Goal: Task Accomplishment & Management: Manage account settings

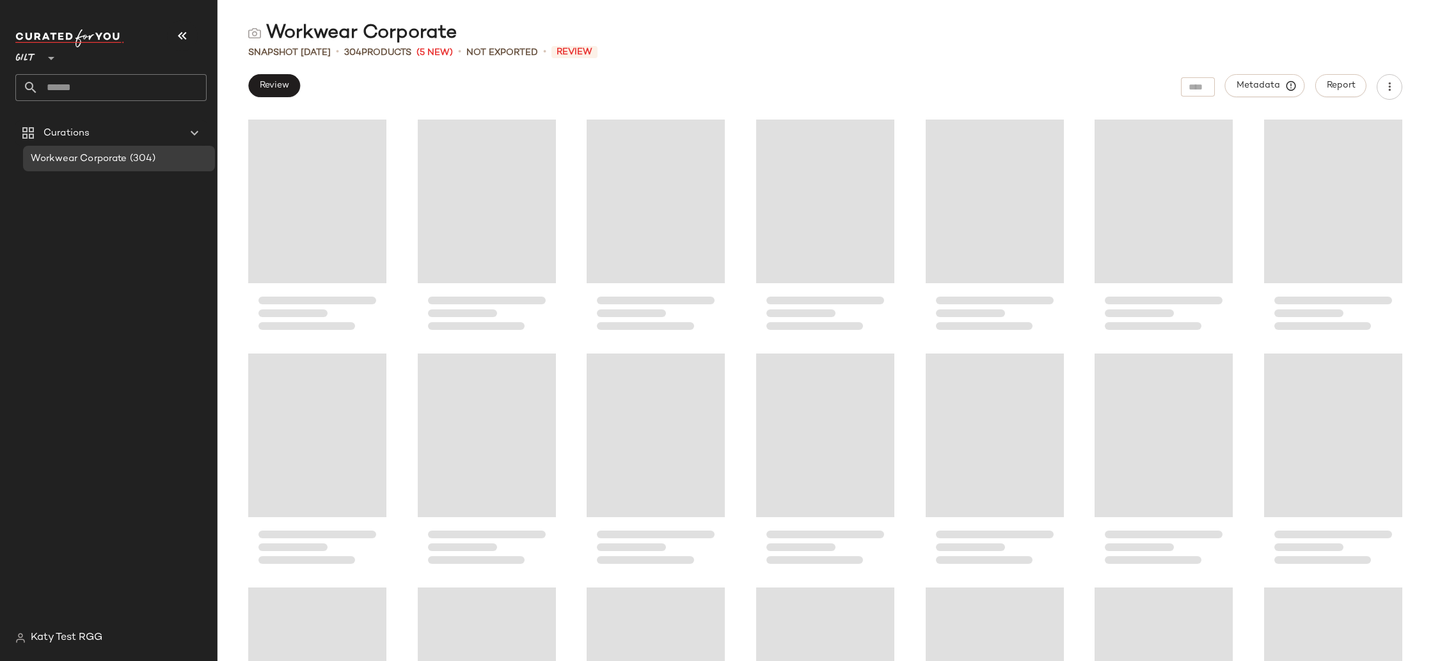
click at [47, 52] on icon at bounding box center [50, 58] width 15 height 15
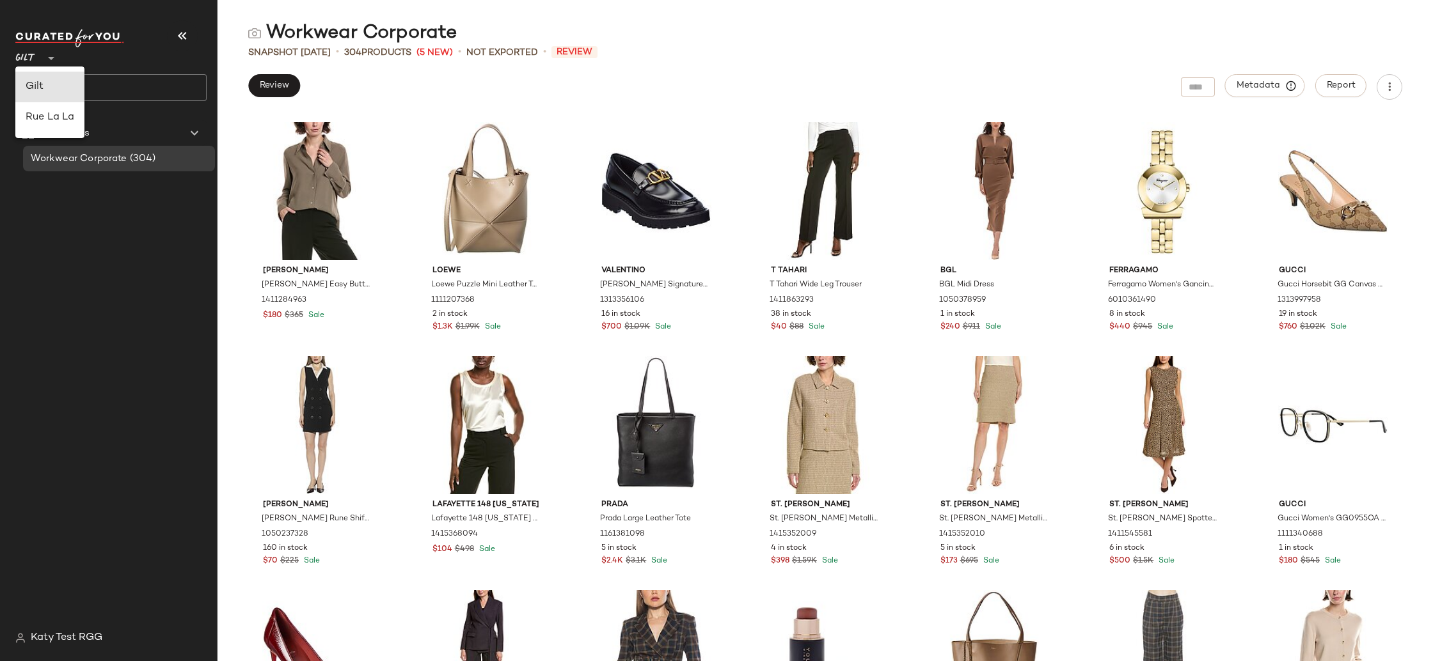
click at [40, 640] on span "Katy Test RGG" at bounding box center [67, 638] width 72 height 15
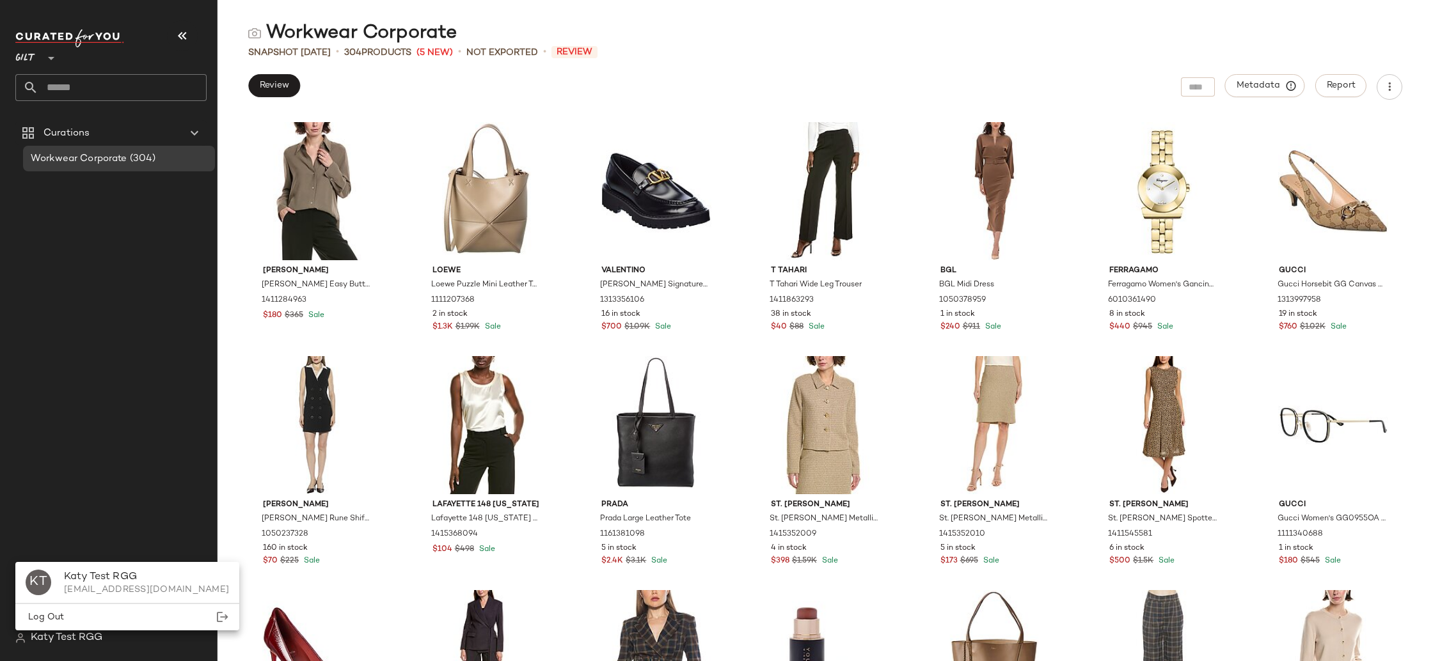
click at [59, 619] on span "Log Out" at bounding box center [45, 618] width 38 height 10
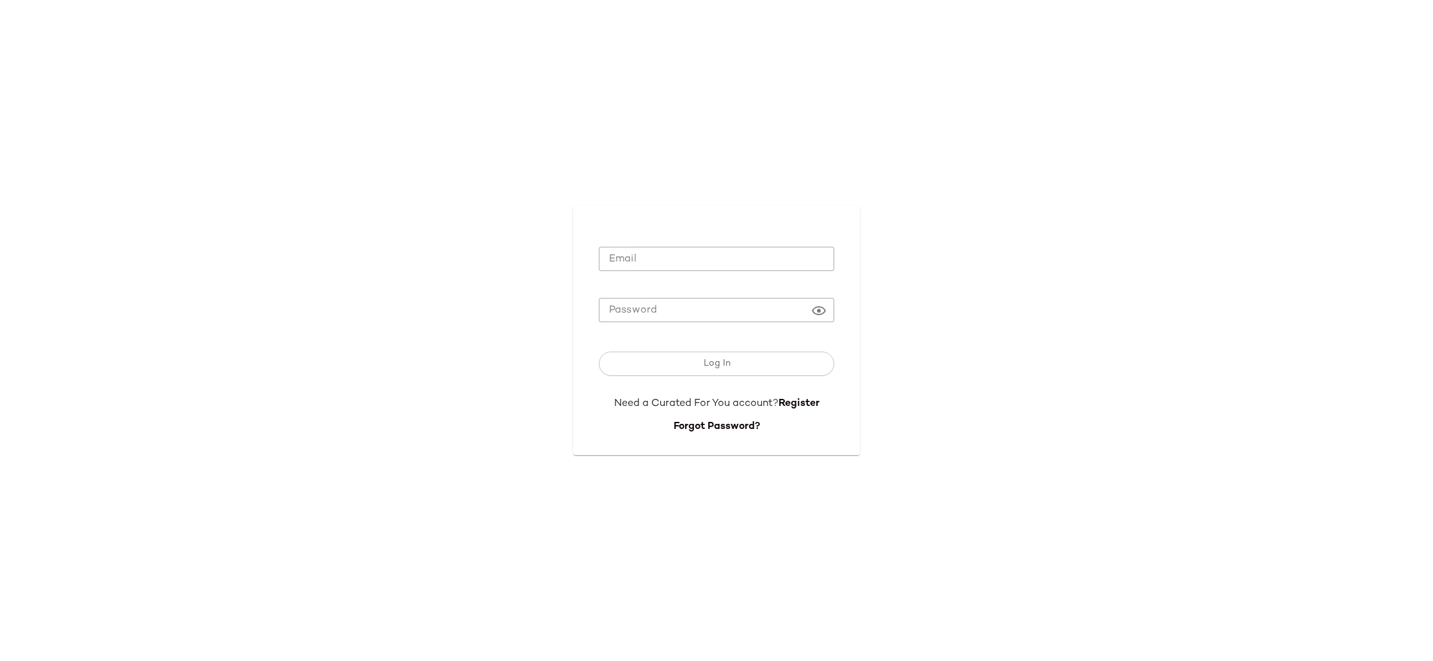
type input "**********"
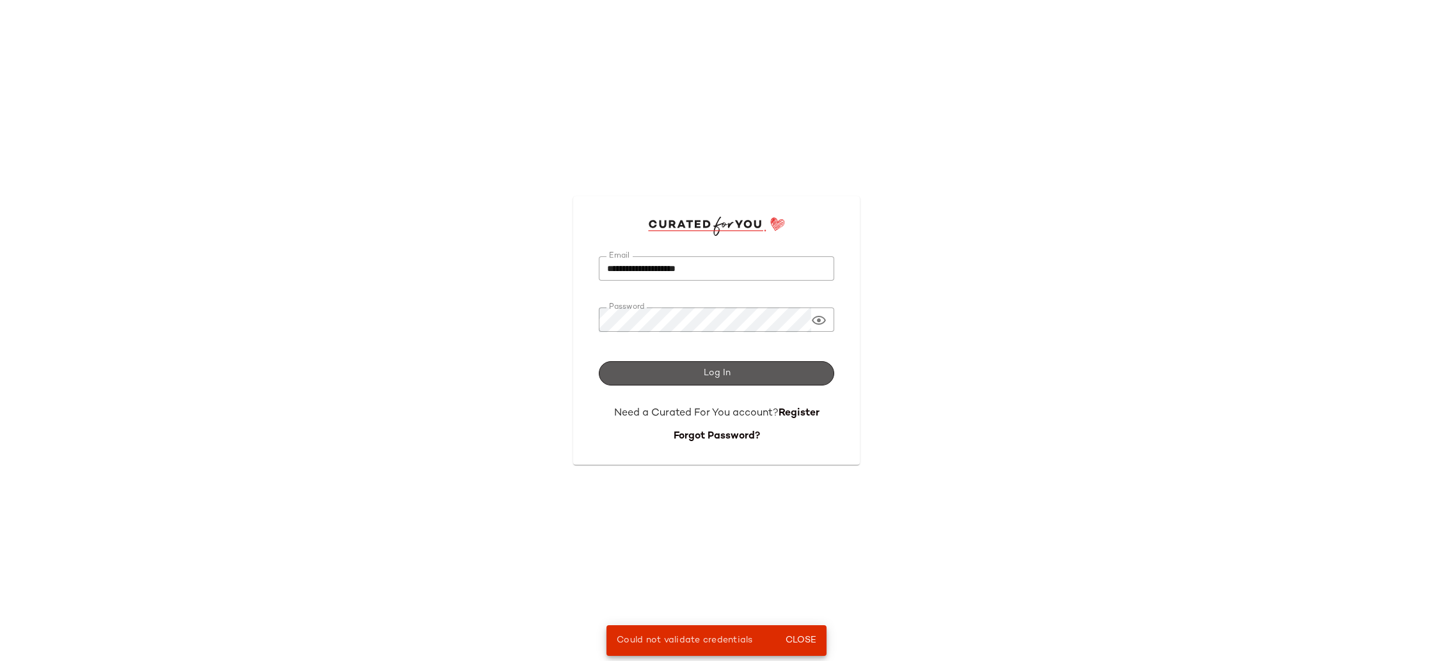
click at [635, 385] on button "Log In" at bounding box center [716, 373] width 235 height 24
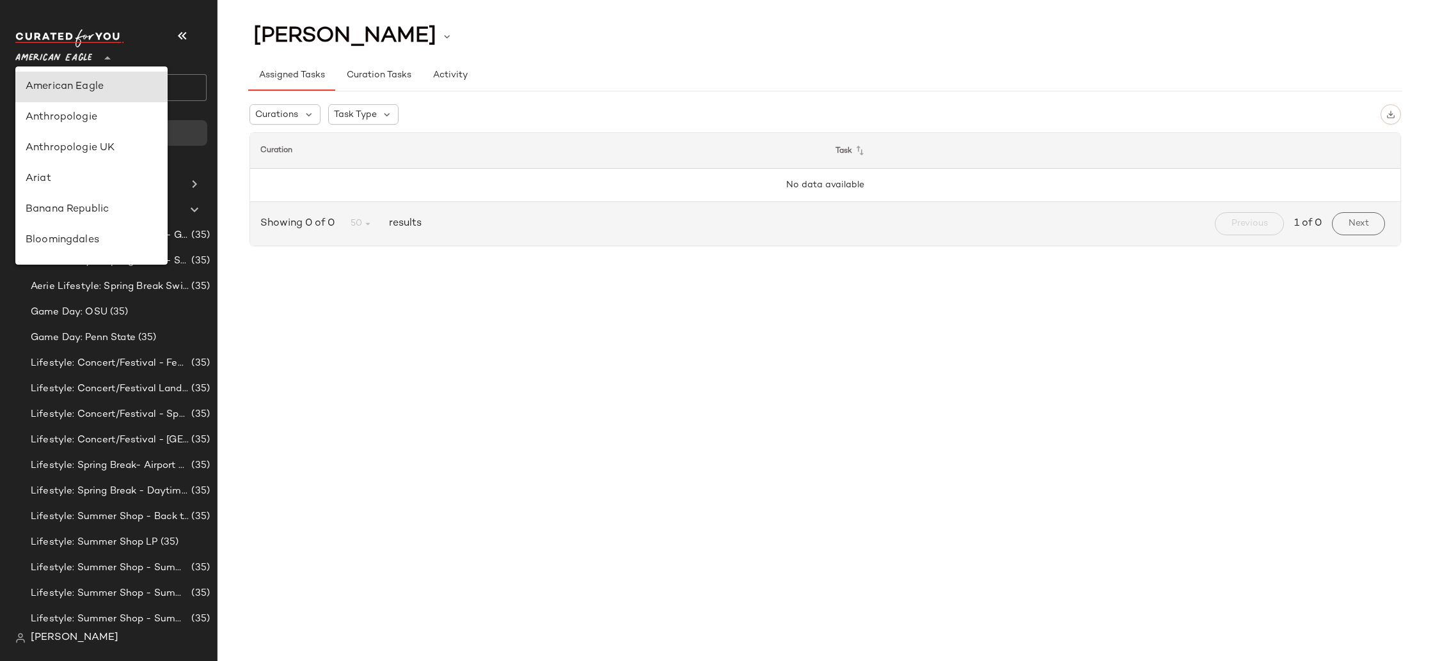
click at [53, 64] on span "American Eagle" at bounding box center [53, 54] width 77 height 23
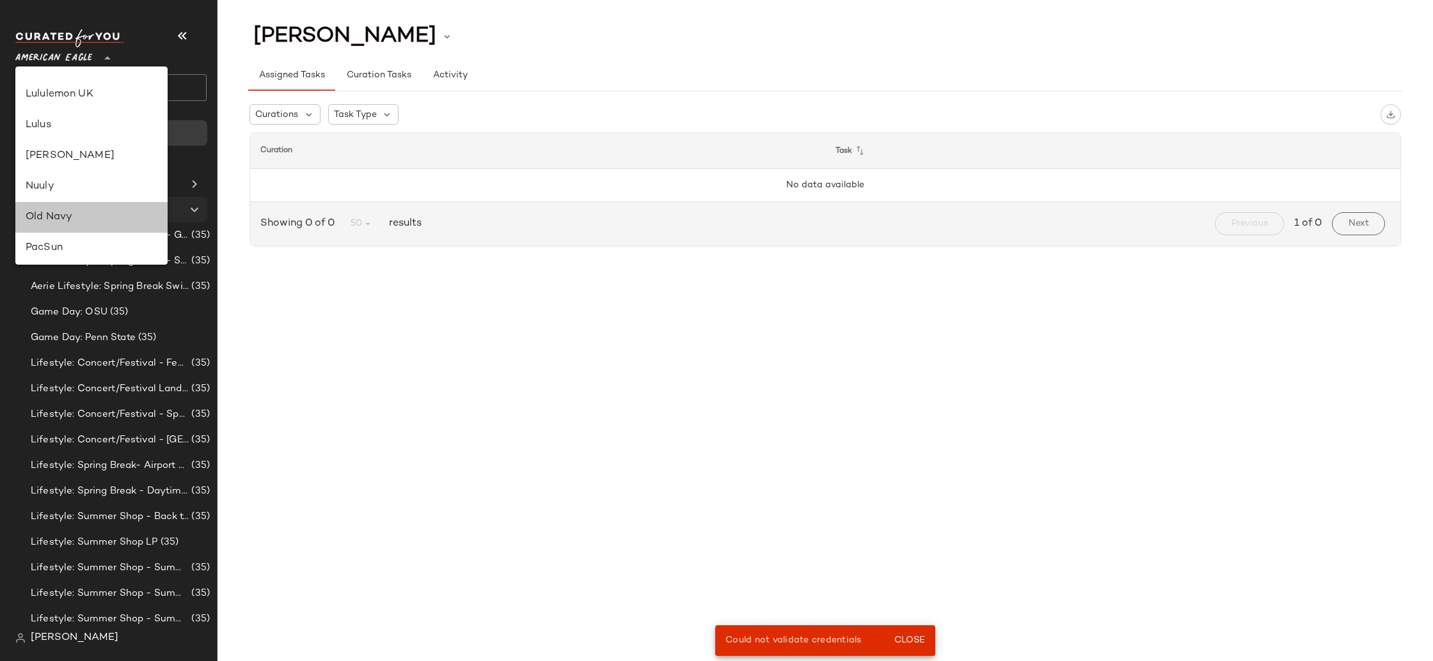
click at [104, 219] on div "Old Navy" at bounding box center [92, 217] width 132 height 15
type input "**"
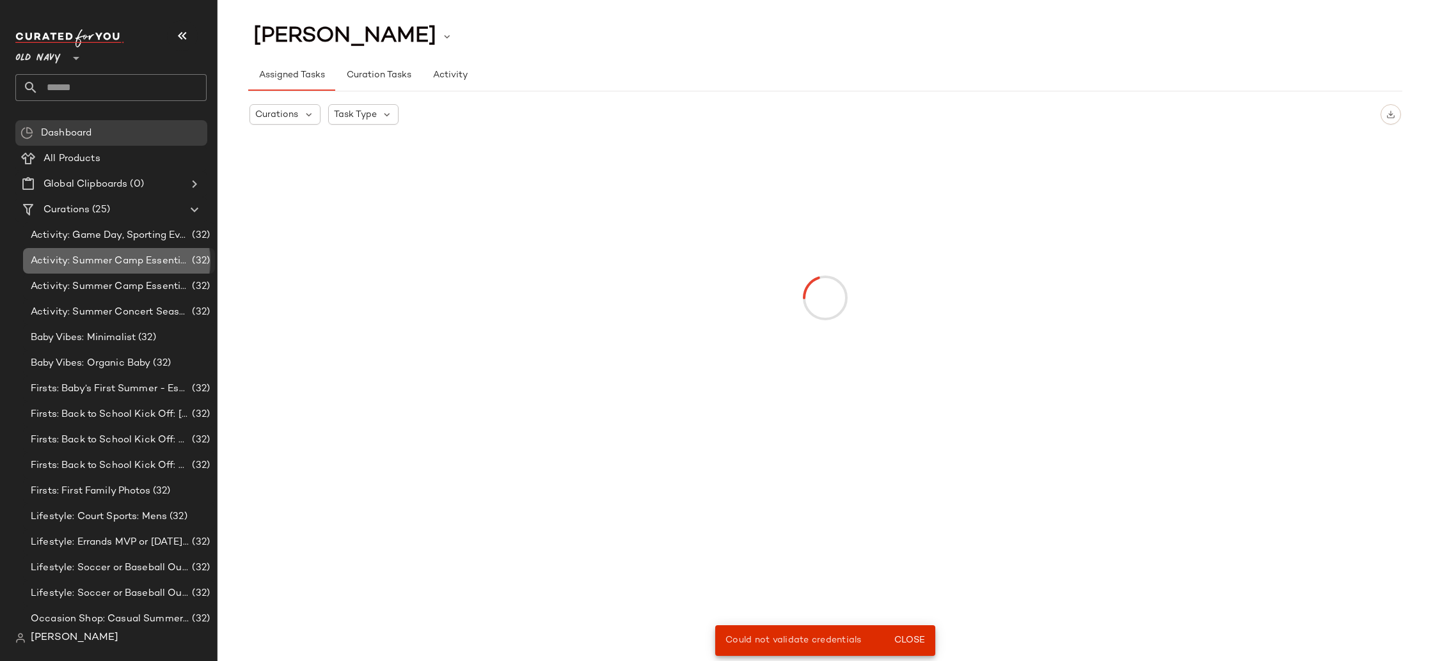
click at [111, 249] on div "Activity: Summer Camp Essentials: Boys (32)" at bounding box center [119, 261] width 192 height 26
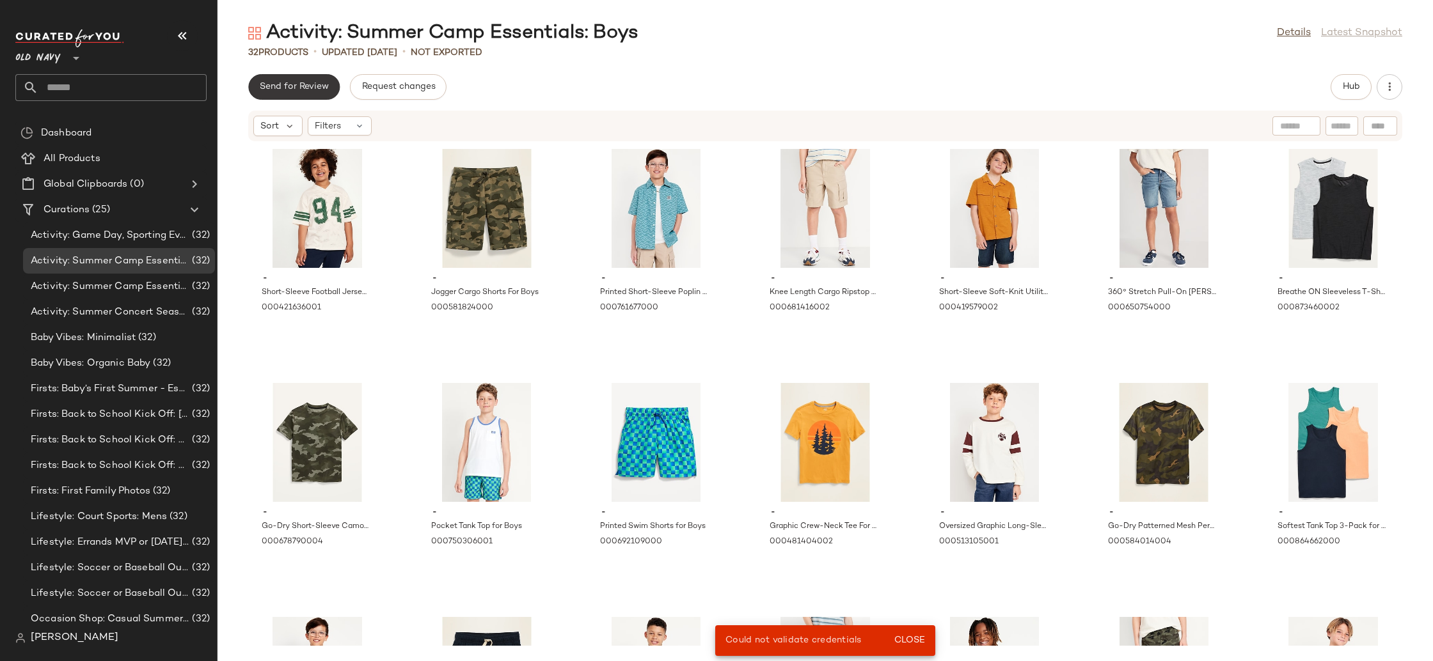
click at [273, 91] on span "Send for Review" at bounding box center [294, 87] width 70 height 10
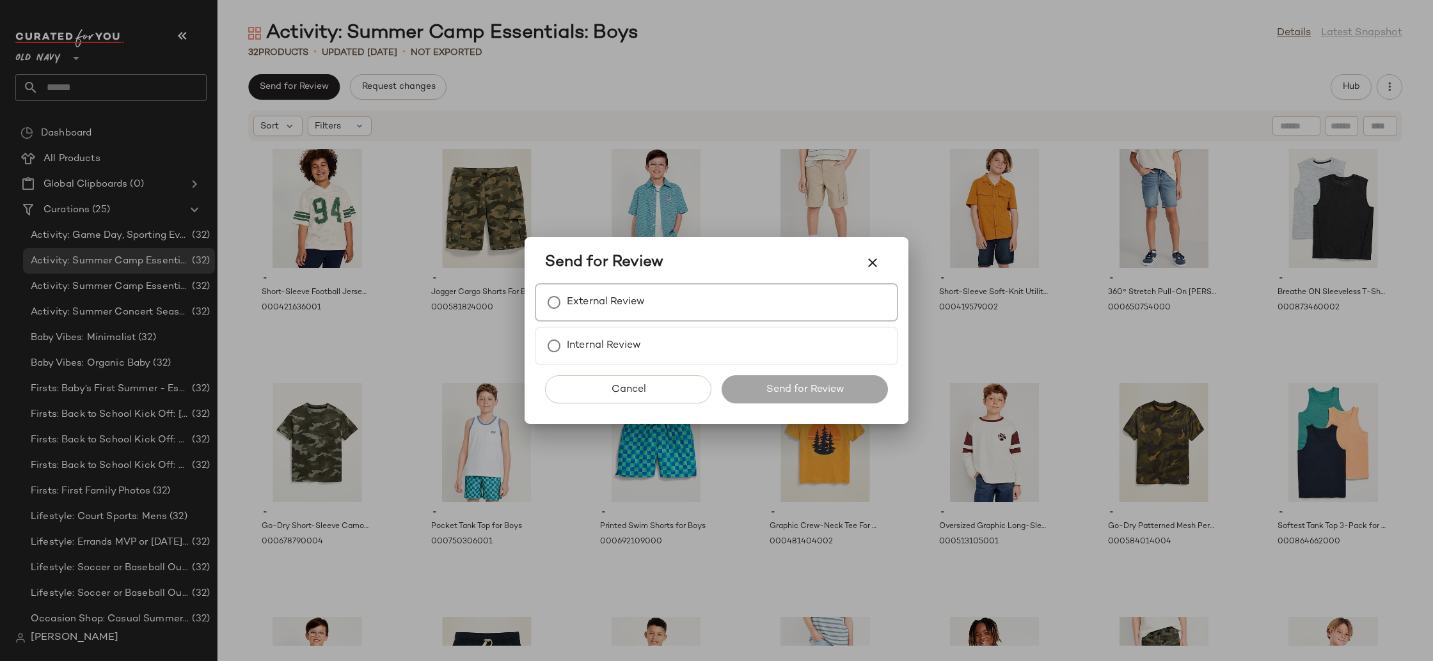
click at [643, 304] on label "External Review" at bounding box center [606, 303] width 78 height 26
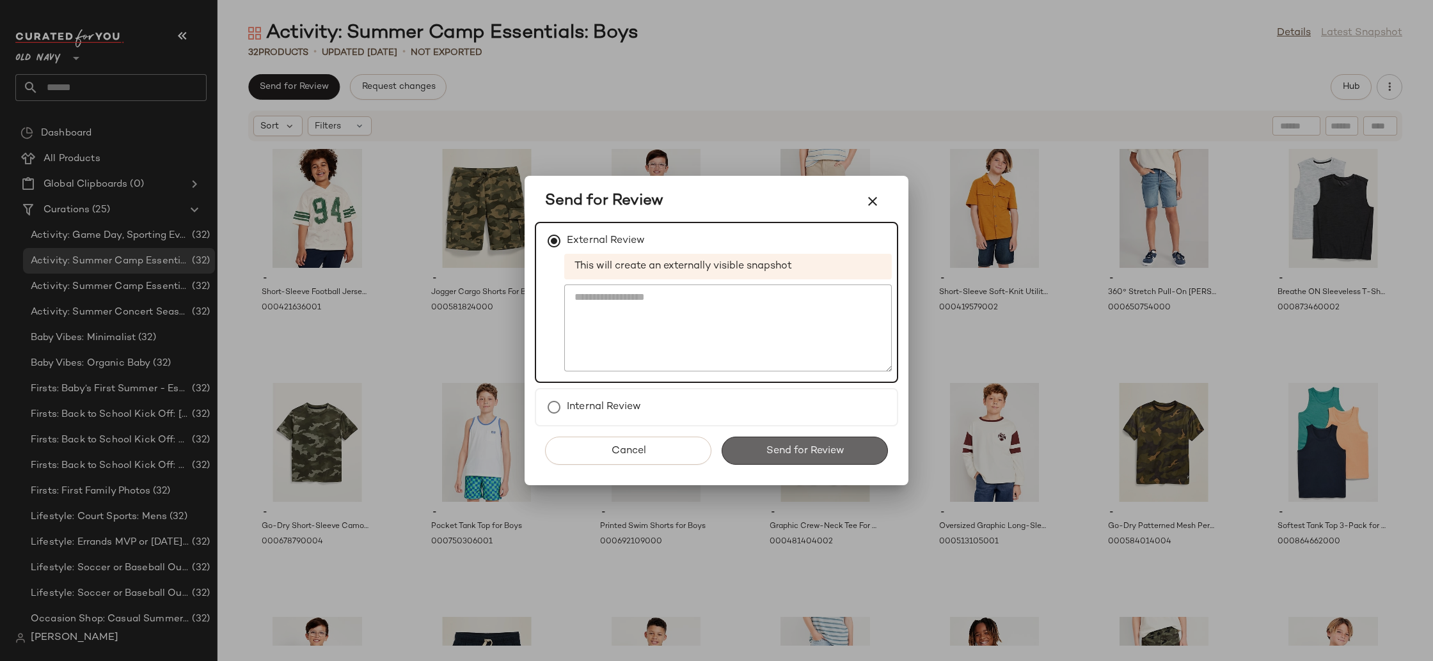
click at [797, 464] on button "Send for Review" at bounding box center [805, 451] width 166 height 28
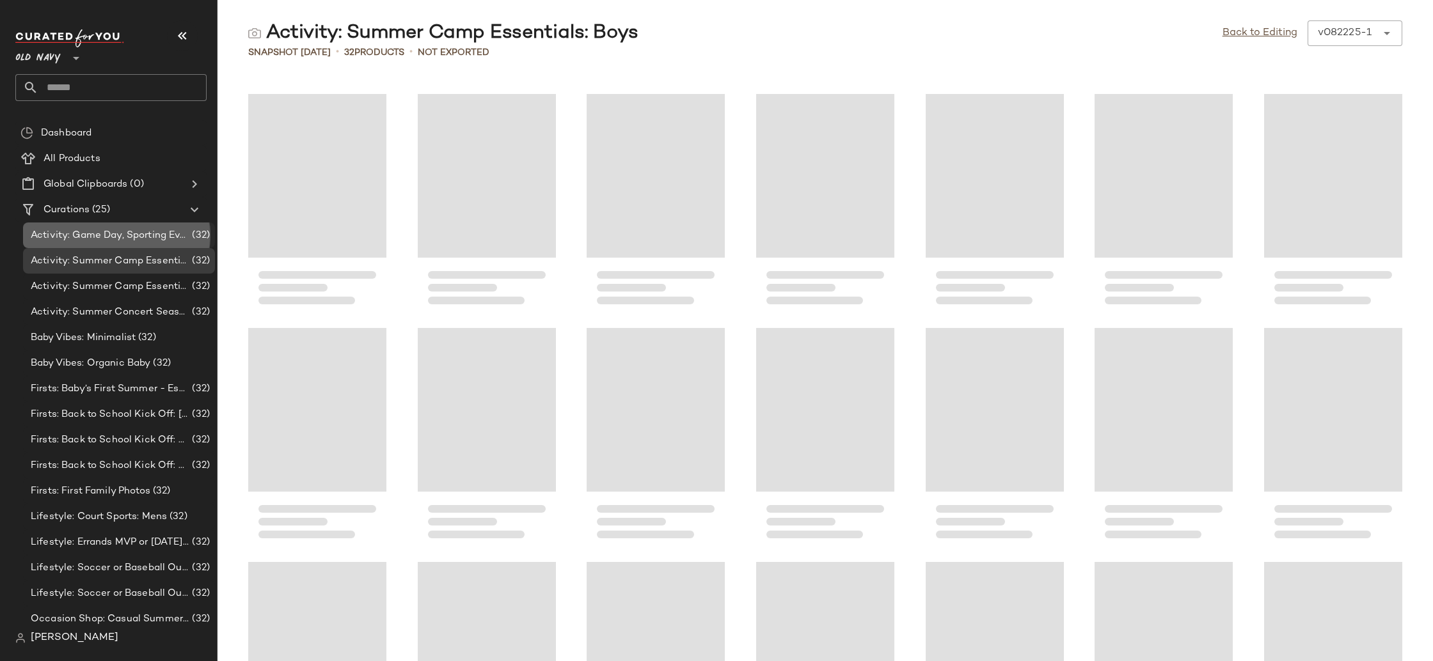
click at [155, 226] on div "Activity: Game Day, Sporting Event: Family + Toddler (32)" at bounding box center [119, 236] width 192 height 26
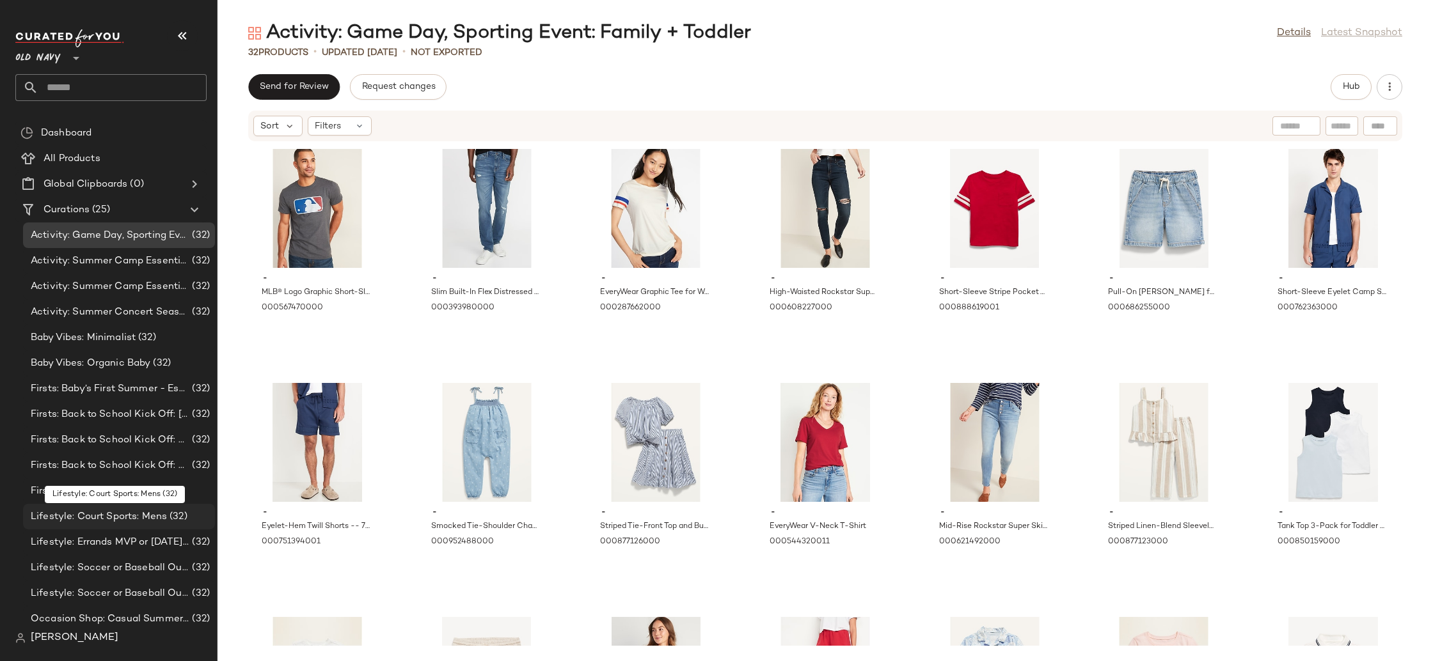
click at [147, 512] on span "Lifestyle: Court Sports: Mens" at bounding box center [99, 517] width 136 height 15
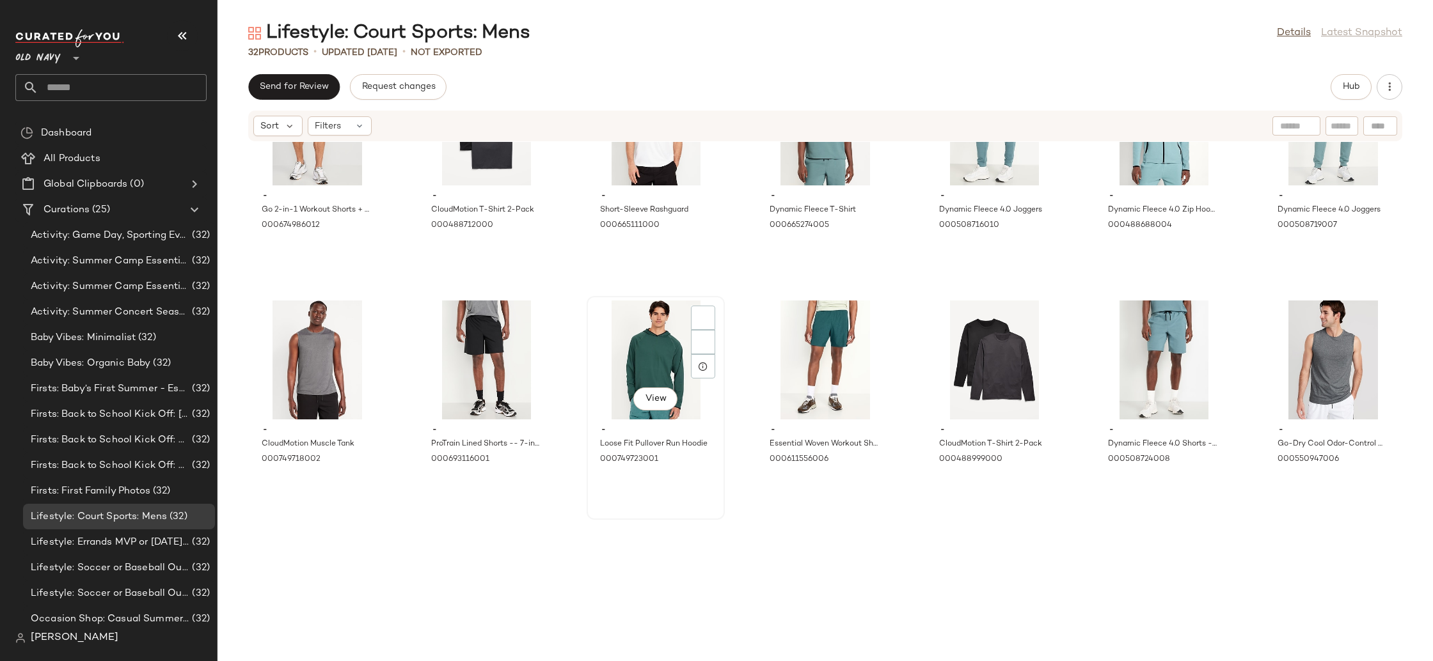
scroll to position [404, 0]
